Goal: Transaction & Acquisition: Purchase product/service

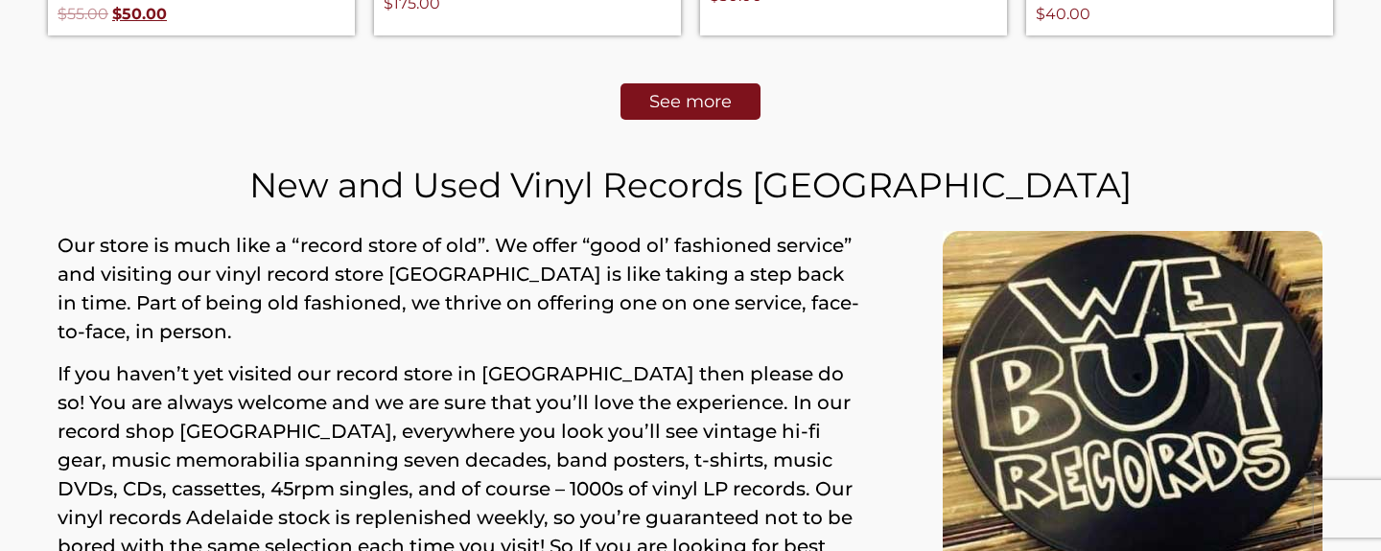
scroll to position [1265, 0]
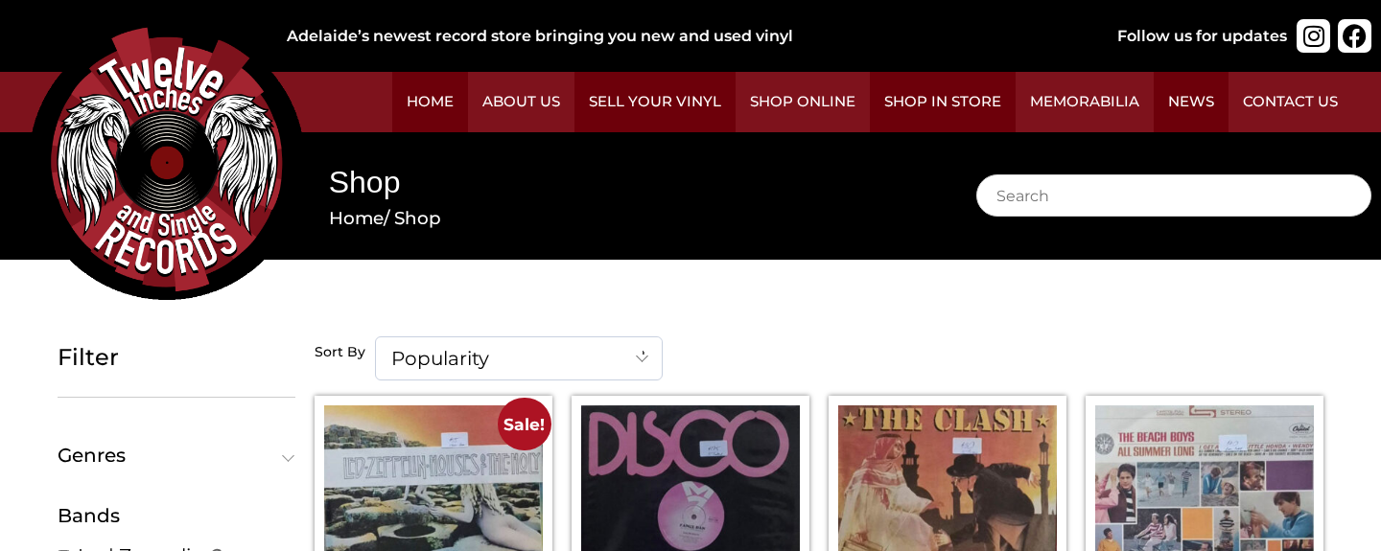
click at [305, 185] on img at bounding box center [167, 162] width 276 height 276
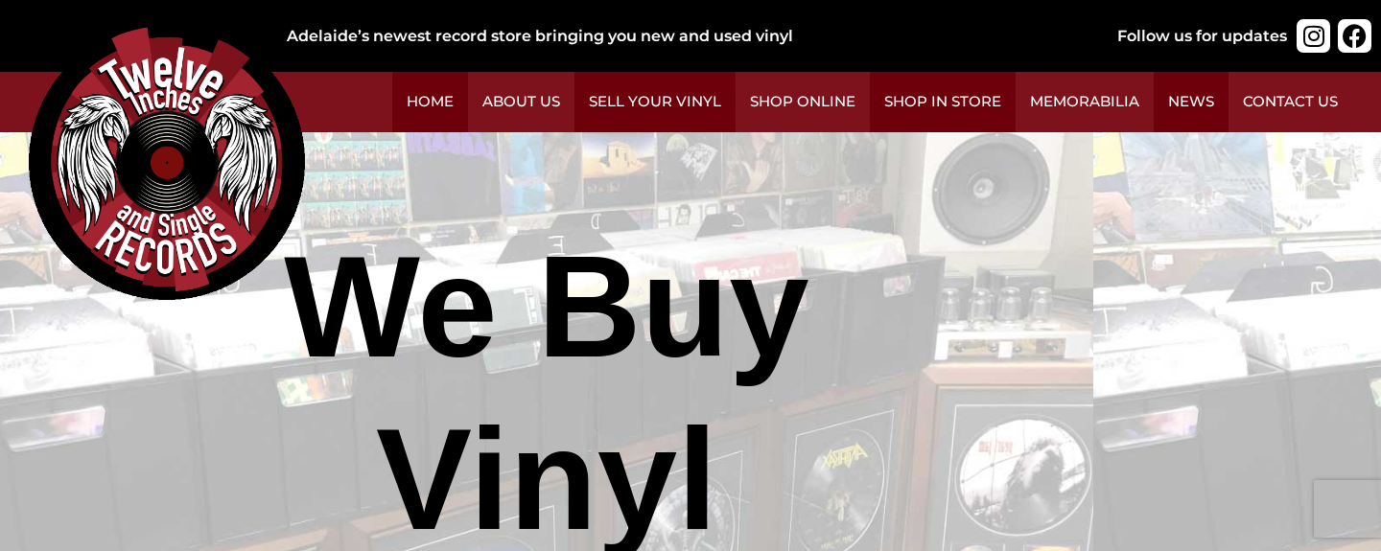
click at [305, 185] on img at bounding box center [167, 162] width 276 height 276
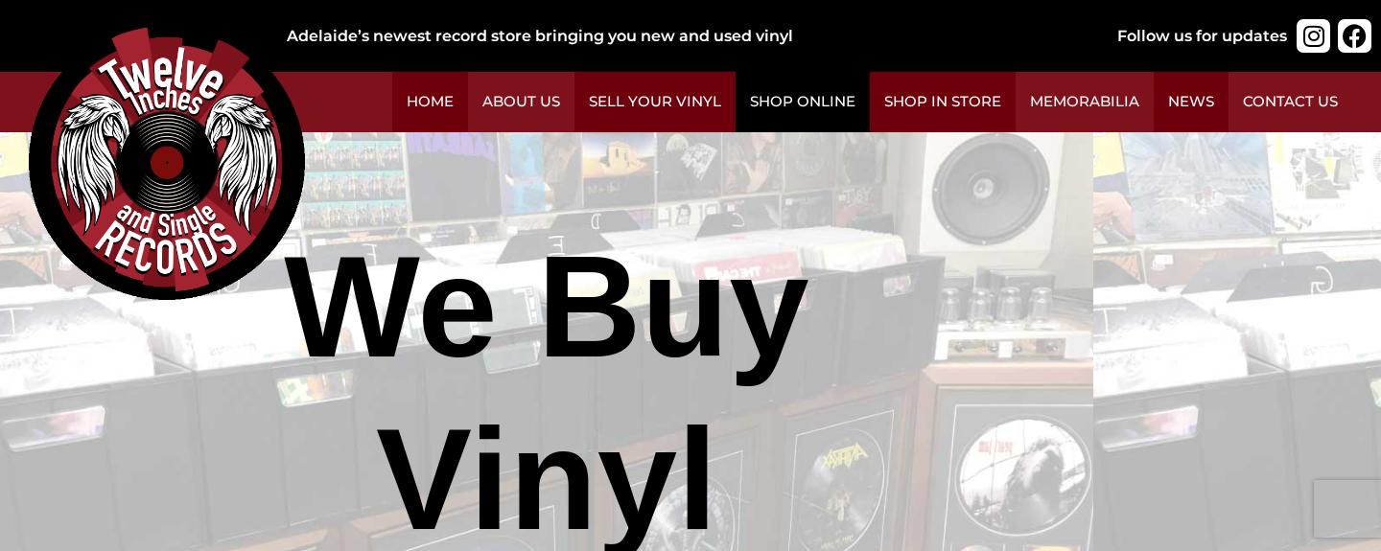
click at [870, 118] on link "Shop Online" at bounding box center [803, 102] width 134 height 60
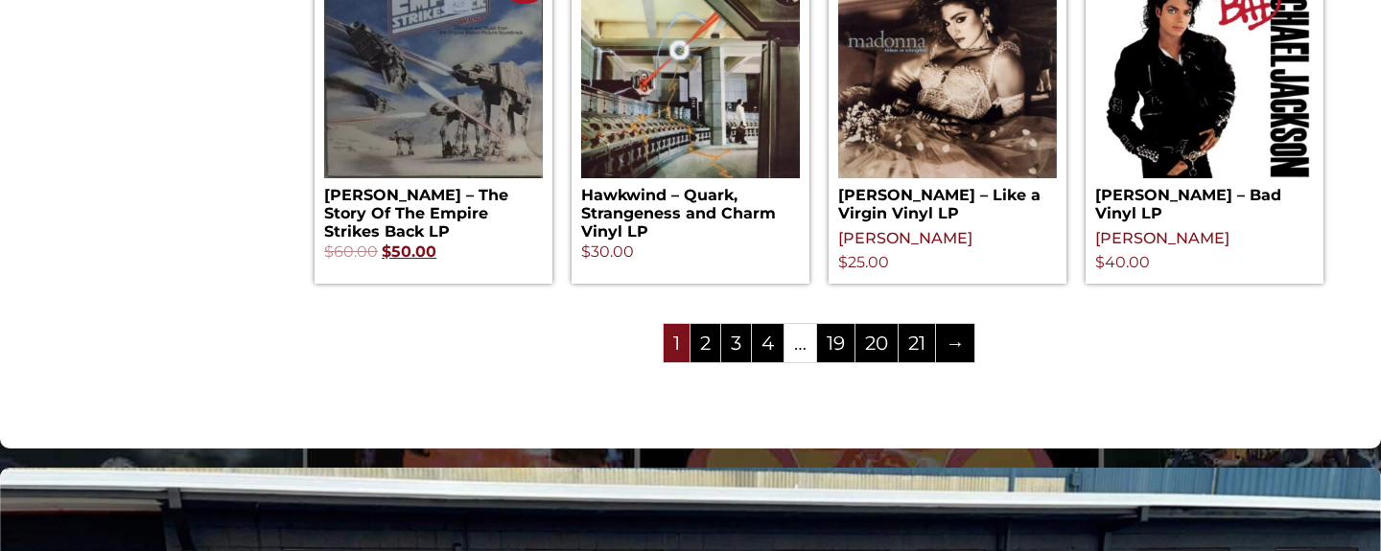
scroll to position [2315, 0]
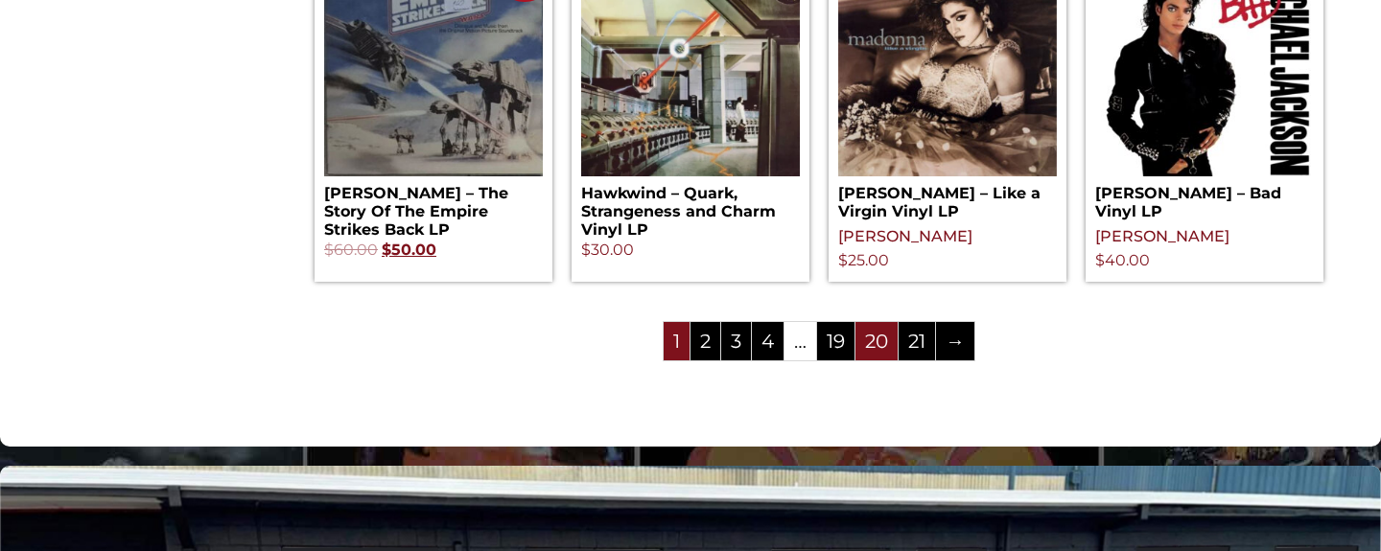
click at [898, 361] on link "20" at bounding box center [876, 341] width 42 height 38
